Goal: Task Accomplishment & Management: Use online tool/utility

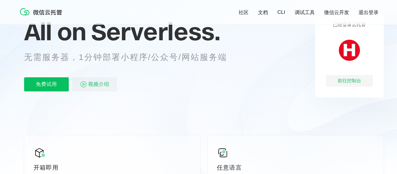
scroll to position [0, 1046]
click at [101, 86] on span "视频介绍" at bounding box center [98, 84] width 21 height 14
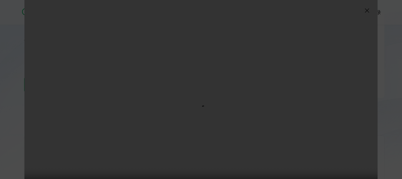
click at [365, 11] on img at bounding box center [366, 10] width 7 height 7
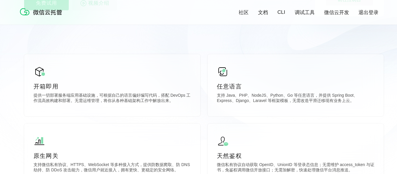
scroll to position [59, 0]
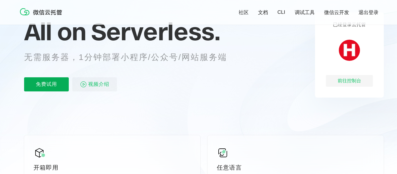
click at [56, 86] on p "免费试用" at bounding box center [46, 84] width 45 height 14
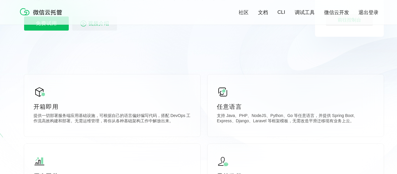
scroll to position [29, 0]
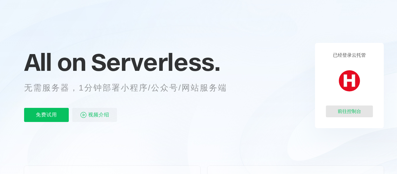
click at [343, 113] on div "前往控制台" at bounding box center [349, 112] width 47 height 12
